Goal: Task Accomplishment & Management: Complete application form

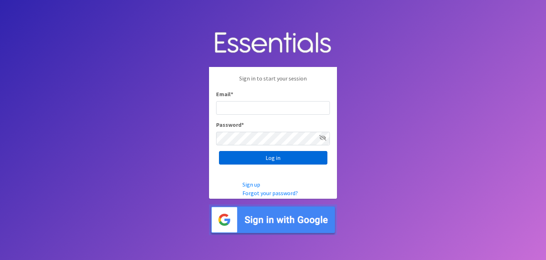
type input "[PERSON_NAME][EMAIL_ADDRESS][PERSON_NAME][DOMAIN_NAME]"
click at [265, 160] on input "Log in" at bounding box center [273, 158] width 109 height 14
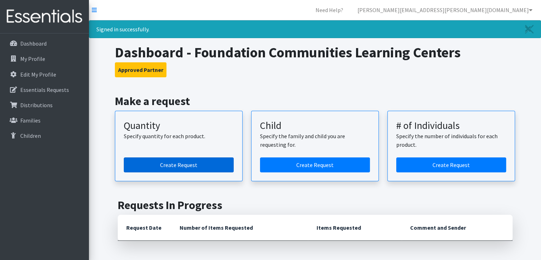
click at [179, 163] on link "Create Request" at bounding box center [179, 164] width 110 height 15
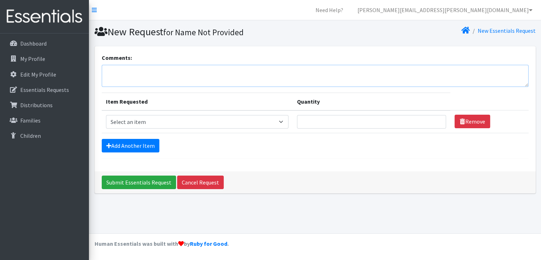
click at [181, 78] on textarea "Comments:" at bounding box center [315, 76] width 427 height 22
type textarea "FCLC North"
click at [164, 118] on select "Select an item Baby Formula Kids (Newborn) Kids (Preemie) Kids (Size 1) Kids (S…" at bounding box center [197, 122] width 183 height 14
click at [325, 13] on nav "Need Help? lenzie.sanchez@foundcom.org Organization Settings My Co-Workers My P…" at bounding box center [315, 10] width 452 height 20
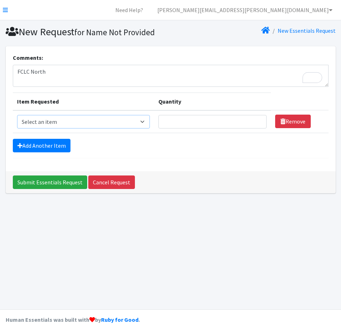
click at [142, 120] on select "Select an item Baby Formula Kids (Newborn) Kids (Preemie) Kids (Size 1) Kids (S…" at bounding box center [83, 122] width 133 height 14
select select "453"
click at [17, 115] on select "Select an item Baby Formula Kids (Newborn) Kids (Preemie) Kids (Size 1) Kids (S…" at bounding box center [83, 122] width 133 height 14
click at [60, 150] on link "Add Another Item" at bounding box center [42, 146] width 58 height 14
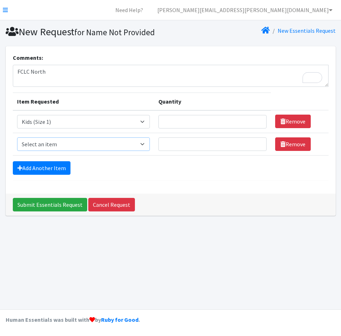
click at [65, 143] on select "Select an item Baby Formula Kids (Newborn) Kids (Preemie) Kids (Size 1) Kids (S…" at bounding box center [83, 144] width 133 height 14
select select "440"
click at [17, 137] on select "Select an item Baby Formula Kids (Newborn) Kids (Preemie) Kids (Size 1) Kids (S…" at bounding box center [83, 144] width 133 height 14
click at [47, 162] on link "Add Another Item" at bounding box center [42, 168] width 58 height 14
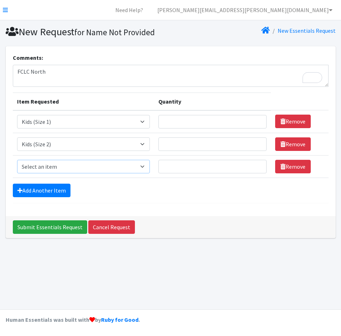
click at [54, 166] on select "Select an item Baby Formula Kids (Newborn) Kids (Preemie) Kids (Size 1) Kids (S…" at bounding box center [83, 167] width 133 height 14
select select "442"
click at [17, 160] on select "Select an item Baby Formula Kids (Newborn) Kids (Preemie) Kids (Size 1) Kids (S…" at bounding box center [83, 167] width 133 height 14
click at [43, 196] on link "Add Another Item" at bounding box center [42, 191] width 58 height 14
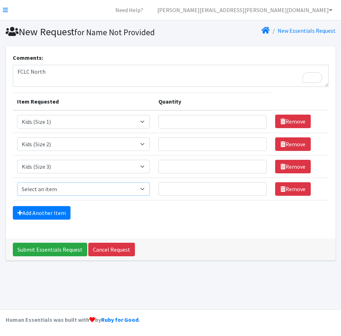
click at [44, 192] on select "Select an item Baby Formula Kids (Newborn) Kids (Preemie) Kids (Size 1) Kids (S…" at bounding box center [83, 189] width 133 height 14
select select "459"
click at [17, 182] on select "Select an item Baby Formula Kids (Newborn) Kids (Preemie) Kids (Size 1) Kids (S…" at bounding box center [83, 189] width 133 height 14
drag, startPoint x: 57, startPoint y: 214, endPoint x: 58, endPoint y: 199, distance: 14.9
click at [57, 214] on link "Add Another Item" at bounding box center [42, 213] width 58 height 14
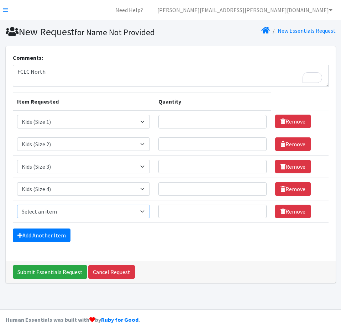
click at [59, 212] on select "Select an item Baby Formula Kids (Newborn) Kids (Preemie) Kids (Size 1) Kids (S…" at bounding box center [83, 212] width 133 height 14
select select "460"
click at [17, 205] on select "Select an item Baby Formula Kids (Newborn) Kids (Preemie) Kids (Size 1) Kids (S…" at bounding box center [83, 212] width 133 height 14
click at [43, 233] on link "Add Another Item" at bounding box center [42, 235] width 58 height 14
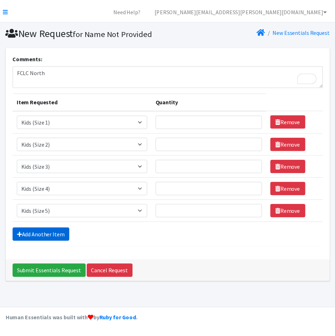
scroll to position [2, 0]
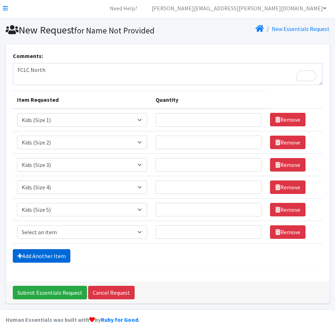
click at [48, 259] on link "Add Another Item" at bounding box center [42, 256] width 58 height 14
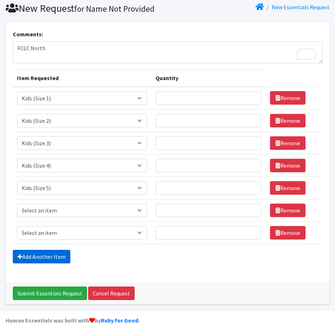
scroll to position [24, 0]
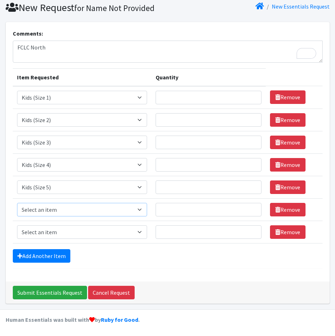
click at [56, 211] on select "Select an item Baby Formula Kids (Newborn) Kids (Preemie) Kids (Size 1) Kids (S…" at bounding box center [82, 210] width 130 height 14
select select "462"
click at [17, 203] on select "Select an item Baby Formula Kids (Newborn) Kids (Preemie) Kids (Size 1) Kids (S…" at bounding box center [82, 210] width 130 height 14
click at [49, 232] on select "Select an item Baby Formula Kids (Newborn) Kids (Preemie) Kids (Size 1) Kids (S…" at bounding box center [82, 232] width 130 height 14
select select "434"
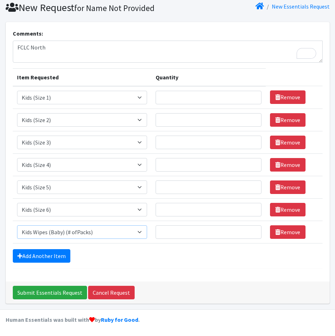
click at [17, 225] on select "Select an item Baby Formula Kids (Newborn) Kids (Preemie) Kids (Size 1) Kids (S…" at bounding box center [82, 232] width 130 height 14
click at [50, 259] on link "Add Another Item" at bounding box center [42, 256] width 58 height 14
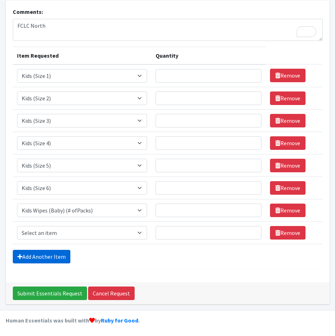
scroll to position [47, 0]
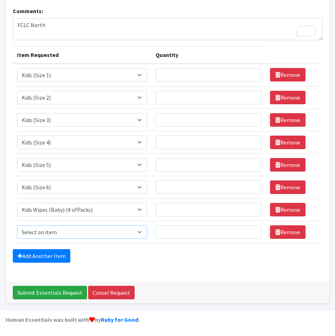
click at [57, 231] on select "Select an item Baby Formula Kids (Newborn) Kids (Preemie) Kids (Size 1) Kids (S…" at bounding box center [82, 232] width 130 height 14
select select "1534"
click at [17, 225] on select "Select an item Baby Formula Kids (Newborn) Kids (Preemie) Kids (Size 1) Kids (S…" at bounding box center [82, 232] width 130 height 14
click at [49, 254] on link "Add Another Item" at bounding box center [42, 256] width 58 height 14
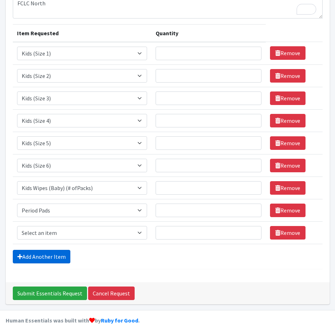
scroll to position [69, 0]
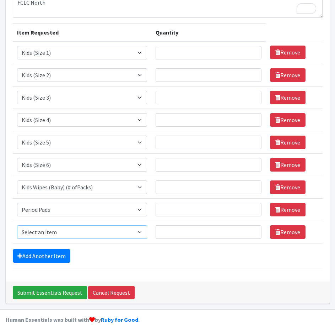
click at [59, 232] on select "Select an item Baby Formula Kids (Newborn) Kids (Preemie) Kids (Size 1) Kids (S…" at bounding box center [82, 232] width 130 height 14
click at [17, 225] on select "Select an item Baby Formula Kids (Newborn) Kids (Preemie) Kids (Size 1) Kids (S…" at bounding box center [82, 232] width 130 height 14
click at [53, 258] on link "Add Another Item" at bounding box center [42, 256] width 58 height 14
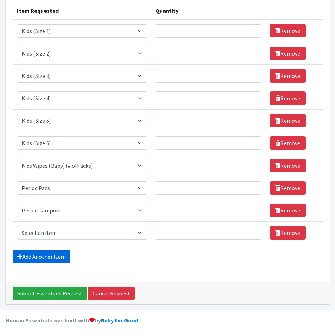
scroll to position [91, 0]
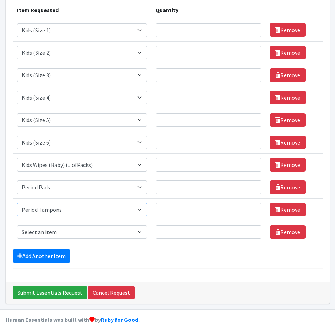
click at [63, 210] on select "Select an item Baby Formula Kids (Newborn) Kids (Preemie) Kids (Size 1) Kids (S…" at bounding box center [82, 210] width 130 height 14
select select "456"
click at [17, 203] on select "Select an item Baby Formula Kids (Newborn) Kids (Preemie) Kids (Size 1) Kids (S…" at bounding box center [82, 210] width 130 height 14
click at [55, 232] on select "Select an item Baby Formula Kids (Newborn) Kids (Preemie) Kids (Size 1) Kids (S…" at bounding box center [82, 232] width 130 height 14
select select "444"
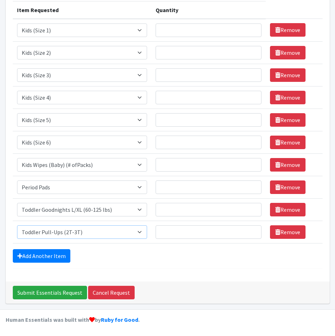
click at [17, 225] on select "Select an item Baby Formula Kids (Newborn) Kids (Preemie) Kids (Size 1) Kids (S…" at bounding box center [82, 232] width 130 height 14
click at [56, 255] on link "Add Another Item" at bounding box center [42, 256] width 58 height 14
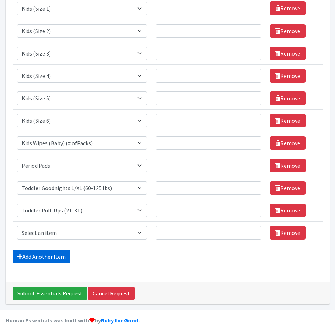
scroll to position [114, 0]
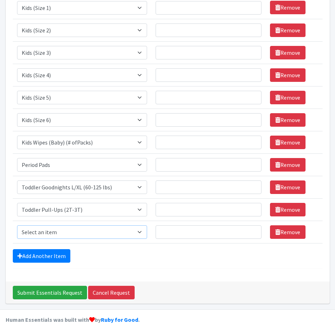
drag, startPoint x: 64, startPoint y: 238, endPoint x: 64, endPoint y: 234, distance: 3.6
click at [64, 238] on select "Select an item Baby Formula Kids (Newborn) Kids (Preemie) Kids (Size 1) Kids (S…" at bounding box center [82, 232] width 130 height 14
select select "445"
click at [17, 225] on select "Select an item Baby Formula Kids (Newborn) Kids (Preemie) Kids (Size 1) Kids (S…" at bounding box center [82, 232] width 130 height 14
click at [182, 233] on input "Quantity" at bounding box center [209, 232] width 106 height 14
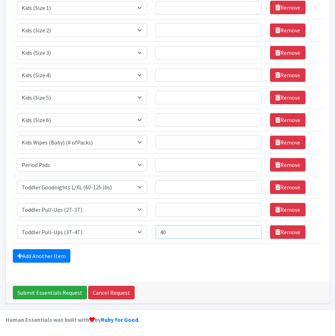
type input "40"
click at [199, 205] on input "Quantity" at bounding box center [209, 210] width 106 height 14
type input "40"
click at [191, 186] on input "Quantity" at bounding box center [209, 187] width 106 height 14
type input "30"
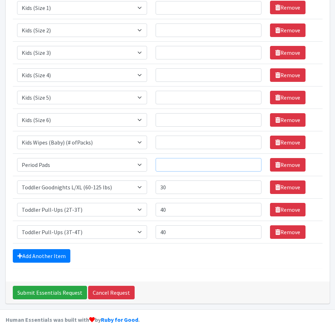
click at [188, 163] on input "Quantity" at bounding box center [209, 165] width 106 height 14
type input "20"
click at [187, 145] on input "Quantity" at bounding box center [209, 143] width 106 height 14
type input "300"
click at [183, 119] on input "Quantity" at bounding box center [209, 120] width 106 height 14
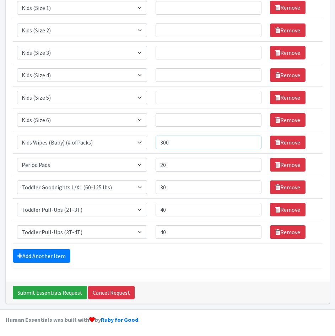
click at [184, 145] on input "300" at bounding box center [209, 143] width 106 height 14
click at [45, 258] on link "Add Another Item" at bounding box center [42, 256] width 58 height 14
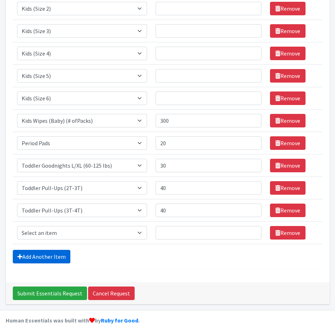
scroll to position [136, 0]
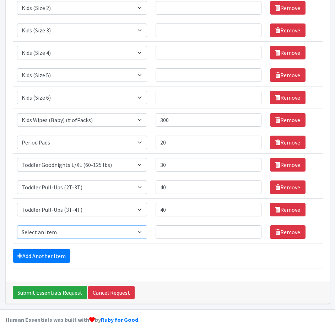
click at [54, 229] on select "Select an item Baby Formula Kids (Newborn) Kids (Preemie) Kids (Size 1) Kids (S…" at bounding box center [82, 232] width 130 height 14
select select "1536"
click at [17, 225] on select "Select an item Baby Formula Kids (Newborn) Kids (Preemie) Kids (Size 1) Kids (S…" at bounding box center [82, 232] width 130 height 14
click at [178, 143] on input "20" at bounding box center [209, 143] width 106 height 14
type input "2"
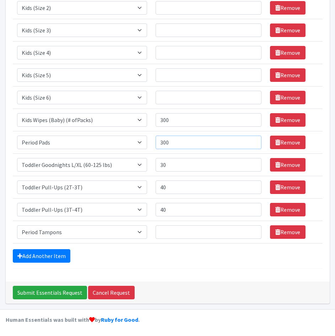
type input "300"
click at [170, 229] on input "Quantity" at bounding box center [209, 232] width 106 height 14
type input "20"
click at [172, 94] on input "Quantity" at bounding box center [209, 98] width 106 height 14
type input "75"
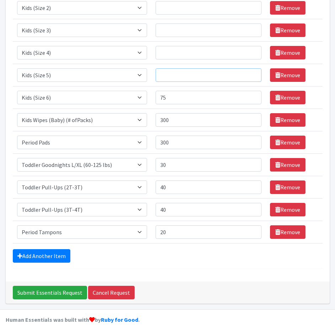
click at [178, 77] on input "Quantity" at bounding box center [209, 75] width 106 height 14
type input "75"
click at [178, 59] on input "Quantity" at bounding box center [209, 53] width 106 height 14
type input "100"
click at [188, 33] on input "Quantity" at bounding box center [209, 30] width 106 height 14
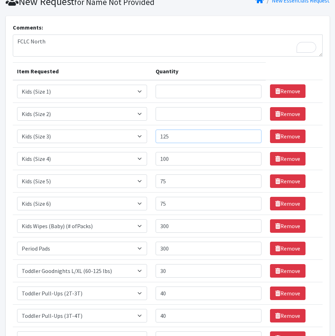
scroll to position [30, 0]
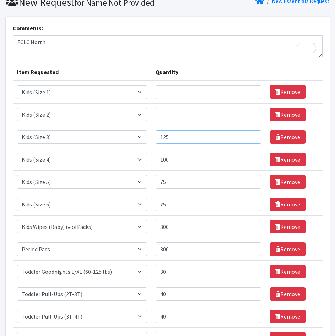
type input "125"
click at [171, 119] on input "Quantity" at bounding box center [209, 115] width 106 height 14
type input "25"
click at [177, 95] on input "Quantity" at bounding box center [209, 92] width 106 height 14
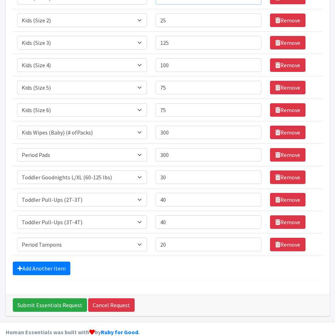
scroll to position [136, 0]
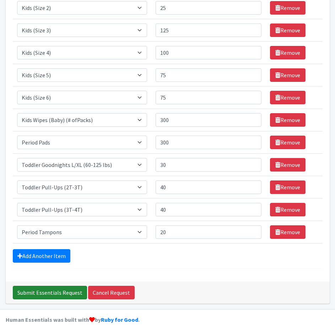
type input "25"
click at [47, 259] on input "Submit Essentials Request" at bounding box center [50, 293] width 74 height 14
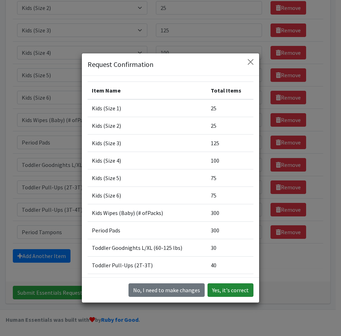
click at [227, 259] on button "Yes, it's correct" at bounding box center [230, 290] width 46 height 14
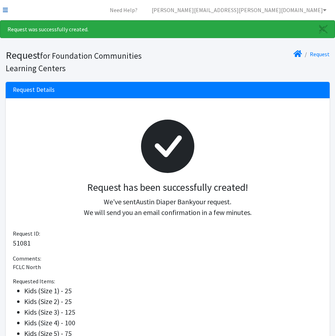
click at [5, 11] on icon at bounding box center [5, 10] width 5 height 6
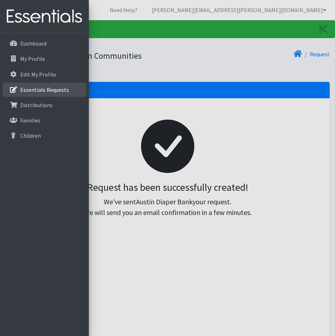
click at [52, 90] on p "Essentials Requests" at bounding box center [44, 89] width 49 height 7
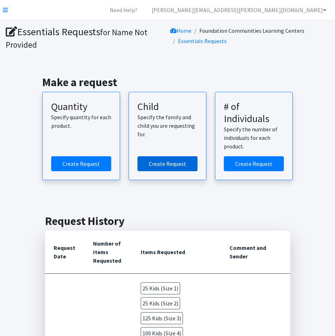
drag, startPoint x: 63, startPoint y: 3, endPoint x: 153, endPoint y: 168, distance: 187.5
click at [153, 168] on link "Create Request" at bounding box center [168, 163] width 60 height 15
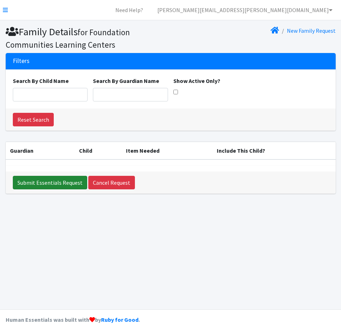
click at [35, 181] on input "Submit Essentials Request" at bounding box center [50, 183] width 74 height 14
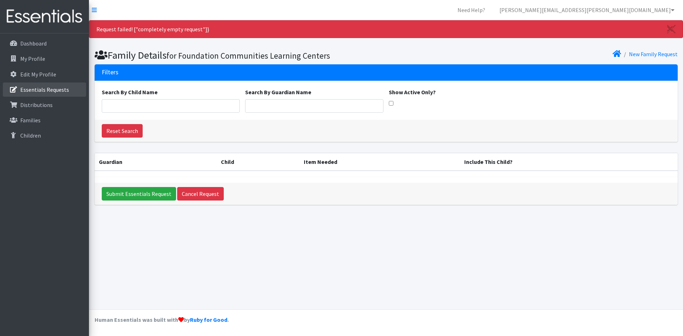
click at [39, 89] on p "Essentials Requests" at bounding box center [44, 89] width 49 height 7
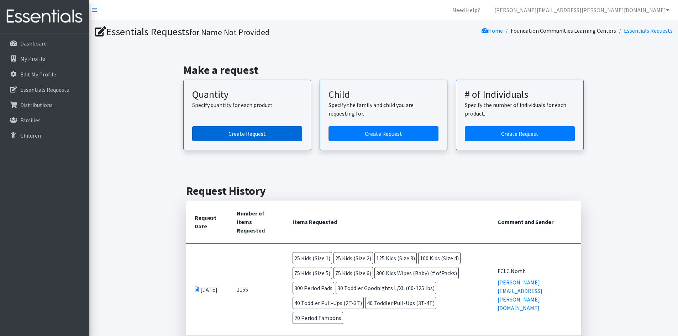
click at [270, 140] on link "Create Request" at bounding box center [247, 133] width 110 height 15
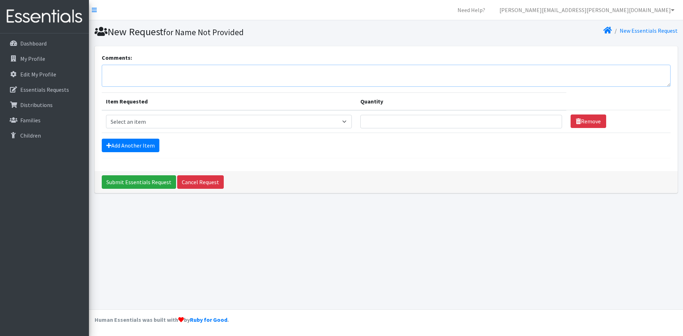
click at [142, 71] on textarea "Comments:" at bounding box center [386, 76] width 569 height 22
type textarea "FCLC South"
click at [152, 122] on select "Select an item Baby Formula Kids (Newborn) Kids (Preemie) Kids (Size 1) Kids (S…" at bounding box center [229, 122] width 246 height 14
select select "453"
click at [106, 115] on select "Select an item Baby Formula Kids (Newborn) Kids (Preemie) Kids (Size 1) Kids (S…" at bounding box center [229, 122] width 246 height 14
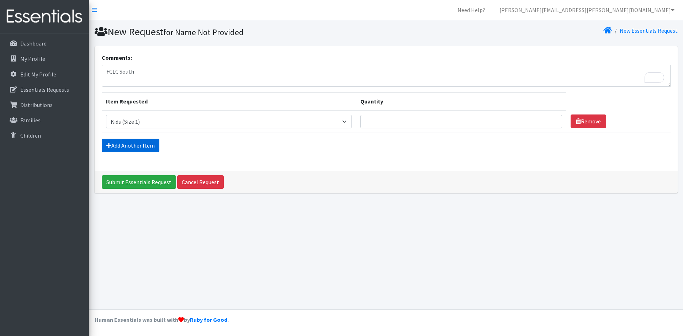
click at [151, 147] on link "Add Another Item" at bounding box center [131, 146] width 58 height 14
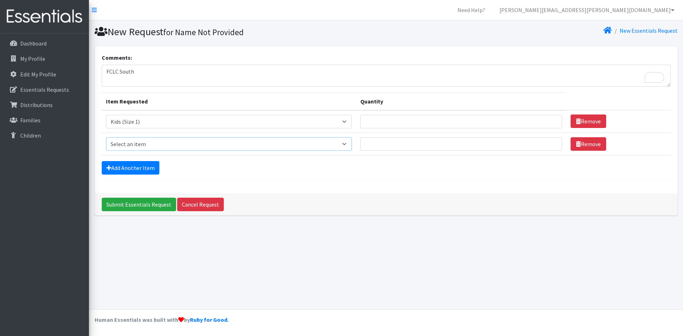
click at [149, 142] on select "Select an item Baby Formula Kids (Newborn) Kids (Preemie) Kids (Size 1) Kids (S…" at bounding box center [229, 144] width 246 height 14
select select "440"
click at [106, 137] on select "Select an item Baby Formula Kids (Newborn) Kids (Preemie) Kids (Size 1) Kids (S…" at bounding box center [229, 144] width 246 height 14
click at [131, 171] on link "Add Another Item" at bounding box center [131, 168] width 58 height 14
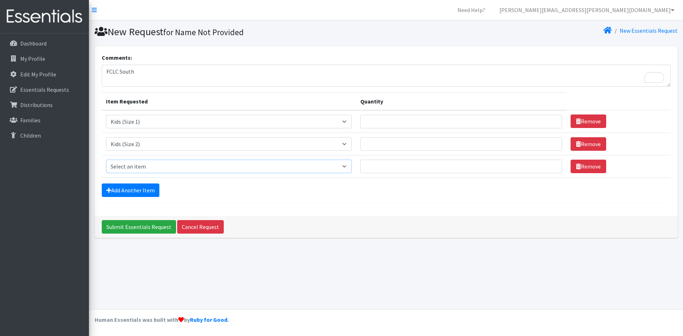
click at [143, 167] on select "Select an item Baby Formula Kids (Newborn) Kids (Preemie) Kids (Size 1) Kids (S…" at bounding box center [229, 167] width 246 height 14
select select "442"
click at [106, 160] on select "Select an item Baby Formula Kids (Newborn) Kids (Preemie) Kids (Size 1) Kids (S…" at bounding box center [229, 167] width 246 height 14
click at [125, 185] on link "Add Another Item" at bounding box center [131, 191] width 58 height 14
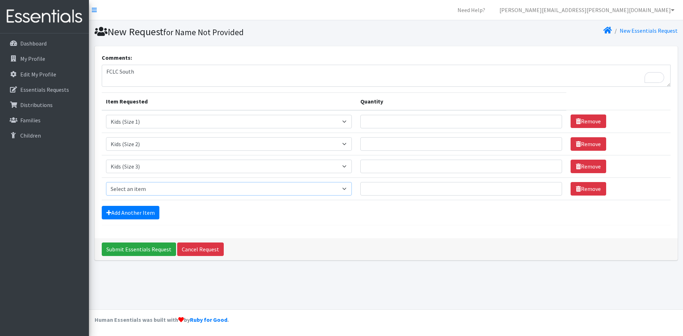
click at [136, 190] on select "Select an item Baby Formula Kids (Newborn) Kids (Preemie) Kids (Size 1) Kids (S…" at bounding box center [229, 189] width 246 height 14
select select "459"
click at [106, 182] on select "Select an item Baby Formula Kids (Newborn) Kids (Preemie) Kids (Size 1) Kids (S…" at bounding box center [229, 189] width 246 height 14
click at [126, 212] on link "Add Another Item" at bounding box center [131, 213] width 58 height 14
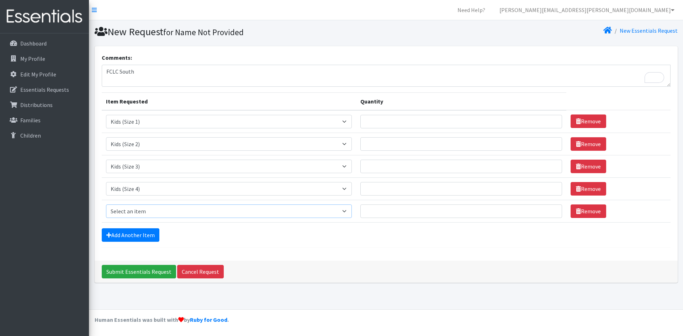
click at [129, 210] on select "Select an item Baby Formula Kids (Newborn) Kids (Preemie) Kids (Size 1) Kids (S…" at bounding box center [229, 212] width 246 height 14
select select "460"
click at [106, 205] on select "Select an item Baby Formula Kids (Newborn) Kids (Preemie) Kids (Size 1) Kids (S…" at bounding box center [229, 212] width 246 height 14
click at [141, 233] on link "Add Another Item" at bounding box center [131, 235] width 58 height 14
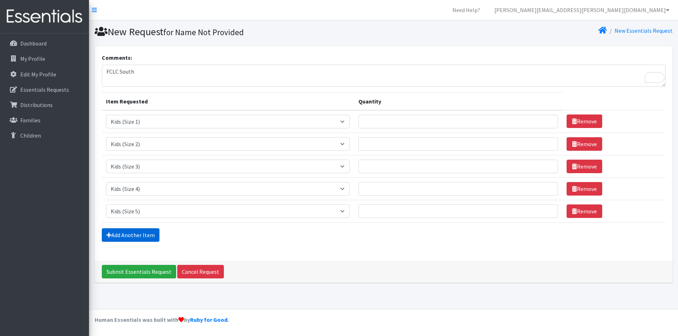
scroll to position [1, 0]
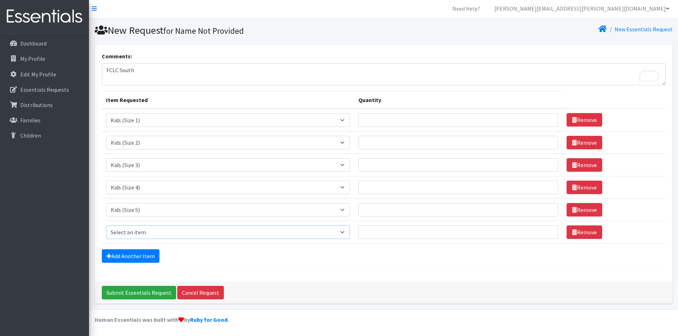
click at [141, 236] on select "Select an item Baby Formula Kids (Newborn) Kids (Preemie) Kids (Size 1) Kids (S…" at bounding box center [228, 233] width 244 height 14
select select "462"
click at [106, 226] on select "Select an item Baby Formula Kids (Newborn) Kids (Preemie) Kids (Size 1) Kids (S…" at bounding box center [228, 233] width 244 height 14
click at [143, 255] on link "Add Another Item" at bounding box center [131, 256] width 58 height 14
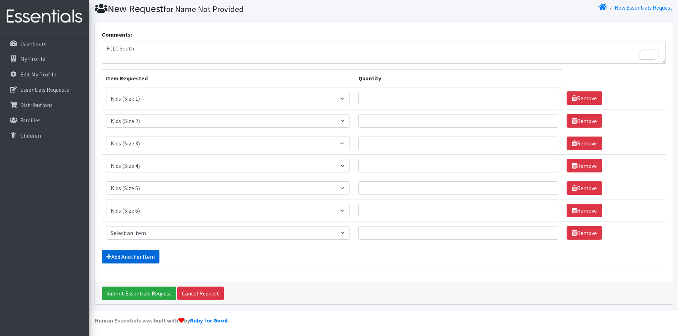
scroll to position [24, 0]
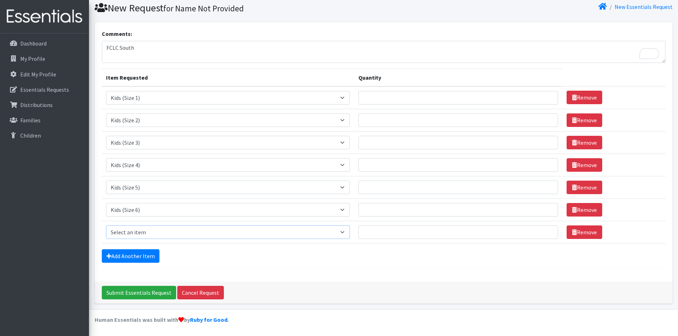
click at [146, 231] on select "Select an item Baby Formula Kids (Newborn) Kids (Preemie) Kids (Size 1) Kids (S…" at bounding box center [228, 233] width 244 height 14
select select "446"
click at [106, 226] on select "Select an item Baby Formula Kids (Newborn) Kids (Preemie) Kids (Size 1) Kids (S…" at bounding box center [228, 233] width 244 height 14
click at [136, 257] on link "Add Another Item" at bounding box center [131, 256] width 58 height 14
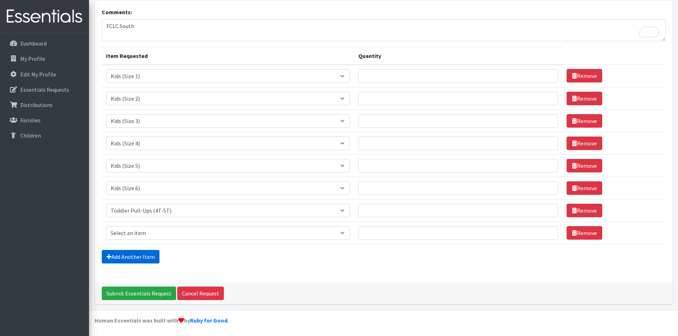
scroll to position [46, 0]
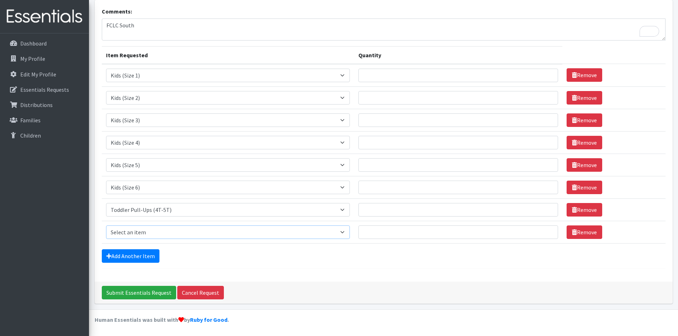
click at [133, 235] on select "Select an item Baby Formula Kids (Newborn) Kids (Preemie) Kids (Size 1) Kids (S…" at bounding box center [228, 233] width 244 height 14
select select "434"
click at [106, 226] on select "Select an item Baby Formula Kids (Newborn) Kids (Preemie) Kids (Size 1) Kids (S…" at bounding box center [228, 233] width 244 height 14
click at [149, 258] on link "Add Another Item" at bounding box center [131, 256] width 58 height 14
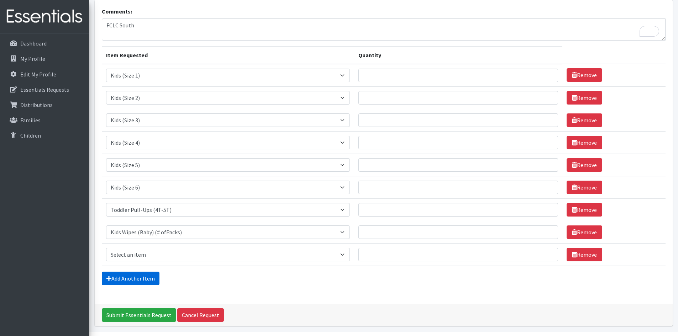
scroll to position [69, 0]
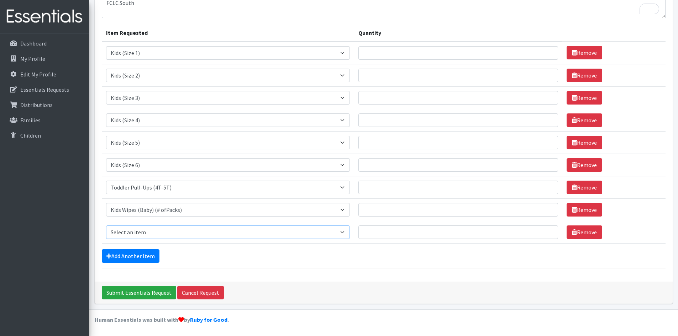
click at [143, 228] on select "Select an item Baby Formula Kids (Newborn) Kids (Preemie) Kids (Size 1) Kids (S…" at bounding box center [228, 233] width 244 height 14
select select "1534"
click at [106, 226] on select "Select an item Baby Formula Kids (Newborn) Kids (Preemie) Kids (Size 1) Kids (S…" at bounding box center [228, 233] width 244 height 14
click at [393, 209] on input "Quantity" at bounding box center [458, 210] width 200 height 14
type input "73"
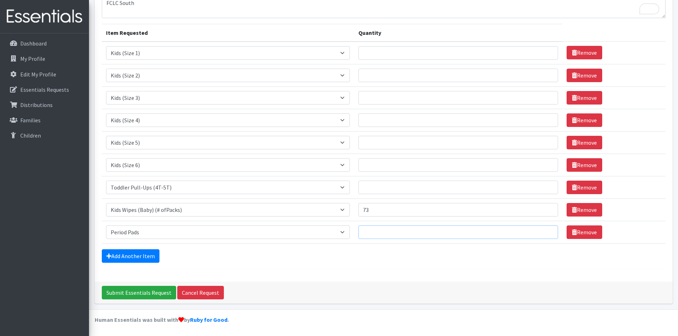
click at [399, 234] on input "Quantity" at bounding box center [458, 233] width 200 height 14
type input "680"
click at [373, 188] on input "Quantity" at bounding box center [458, 188] width 200 height 14
type input "30"
click at [376, 52] on input "Quantity" at bounding box center [458, 53] width 200 height 14
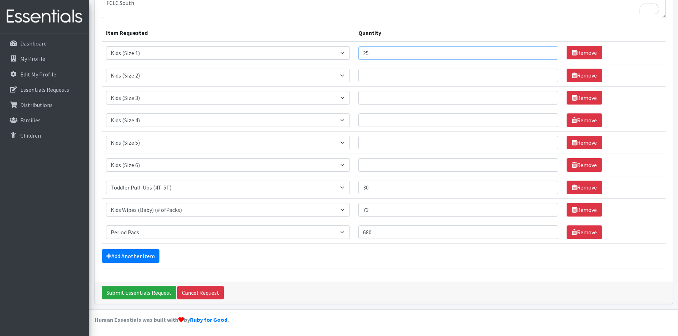
type input "25"
click at [389, 74] on input "Quantity" at bounding box center [458, 76] width 200 height 14
type input "25"
click at [373, 92] on input "Quantity" at bounding box center [458, 98] width 200 height 14
type input "25"
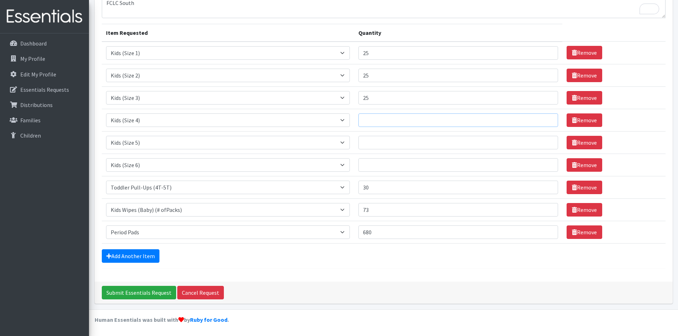
click at [385, 121] on input "Quantity" at bounding box center [458, 120] width 200 height 14
type input "250"
click at [394, 144] on input "Quantity" at bounding box center [458, 143] width 200 height 14
type input "525"
click at [373, 164] on input "Quantity" at bounding box center [458, 165] width 200 height 14
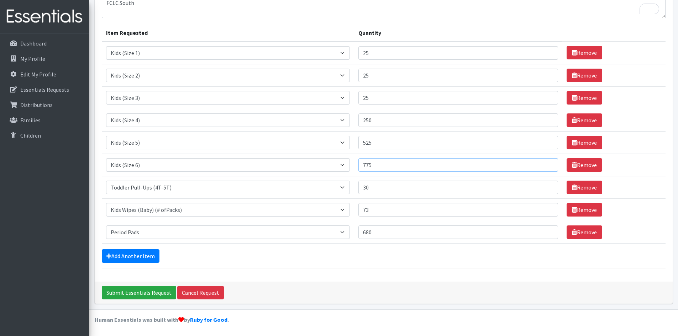
type input "775"
click at [136, 294] on input "Submit Essentials Request" at bounding box center [139, 293] width 74 height 14
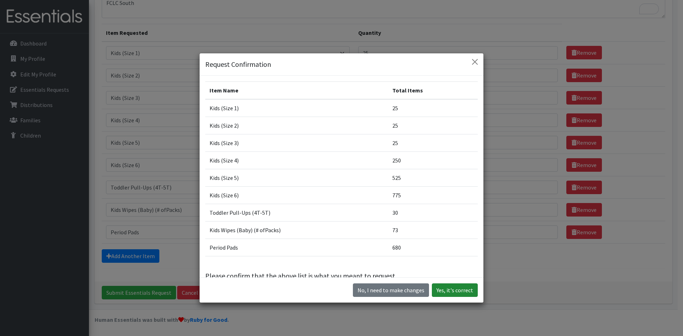
click at [453, 291] on button "Yes, it's correct" at bounding box center [455, 291] width 46 height 14
